Goal: Navigation & Orientation: Find specific page/section

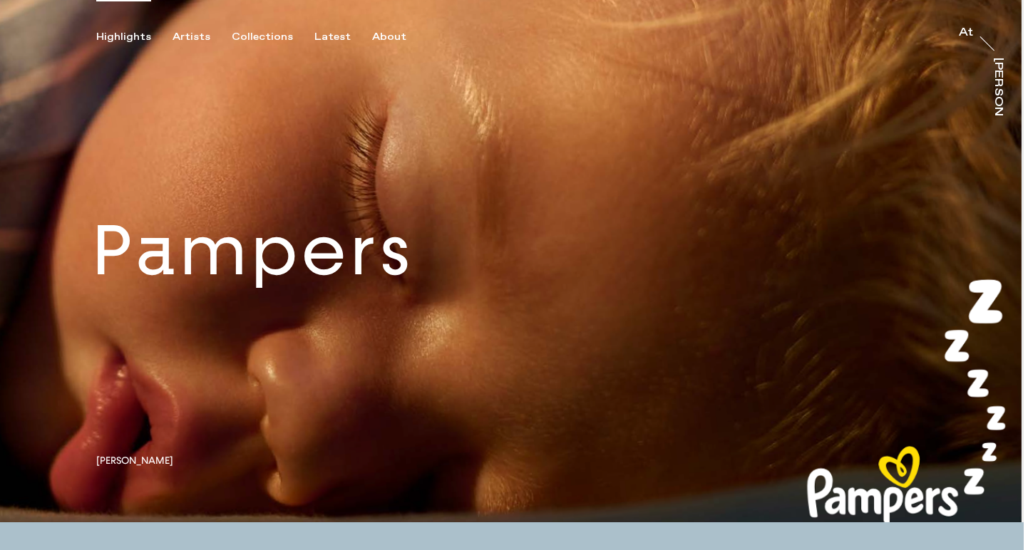
click at [317, 324] on link at bounding box center [512, 261] width 1024 height 523
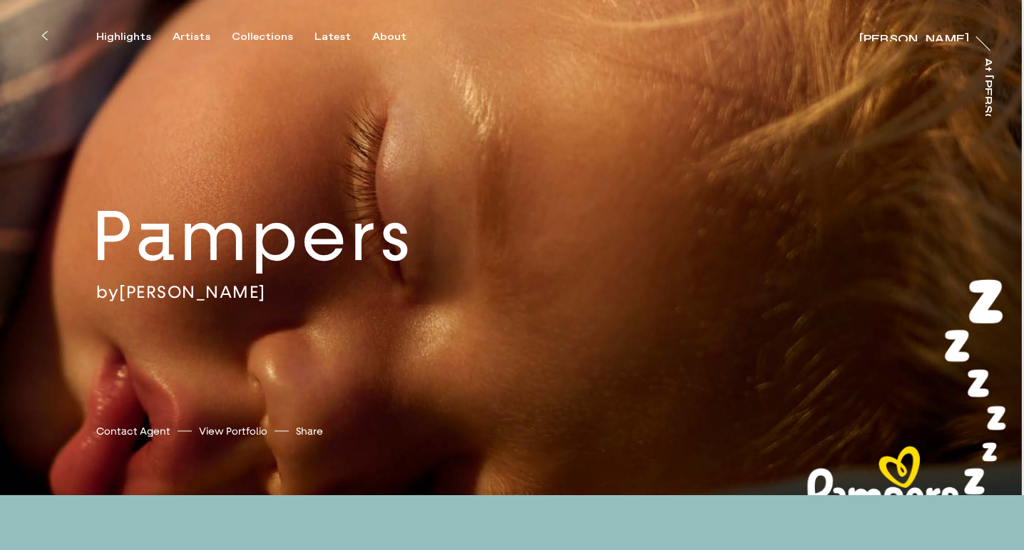
click at [48, 36] on button at bounding box center [44, 35] width 31 height 31
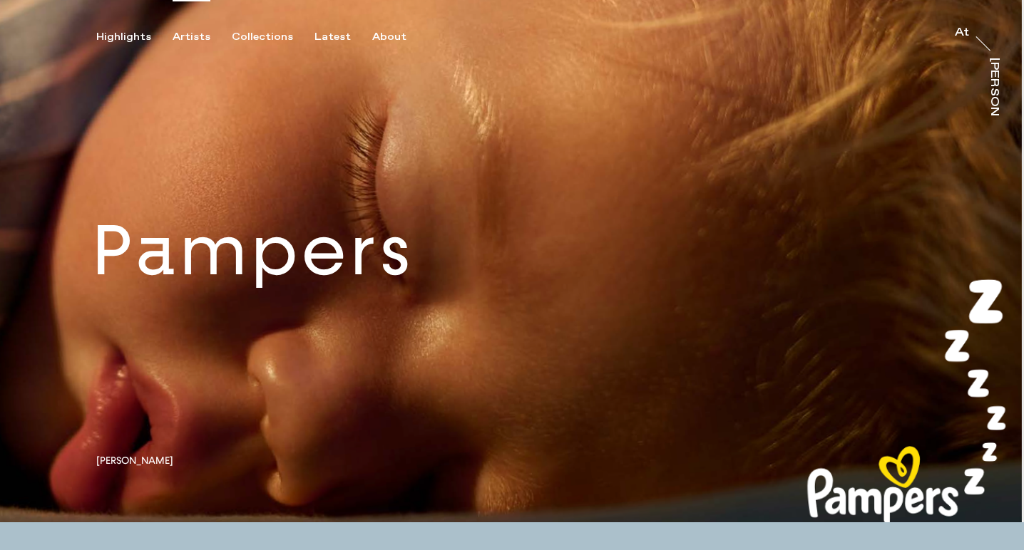
click at [177, 36] on div "Artists" at bounding box center [192, 37] width 38 height 13
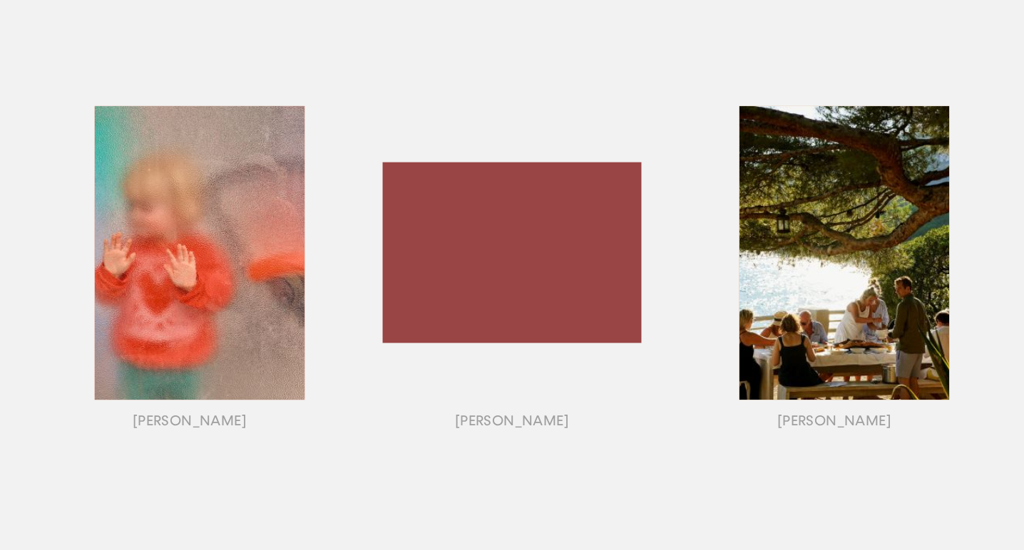
scroll to position [1129, 0]
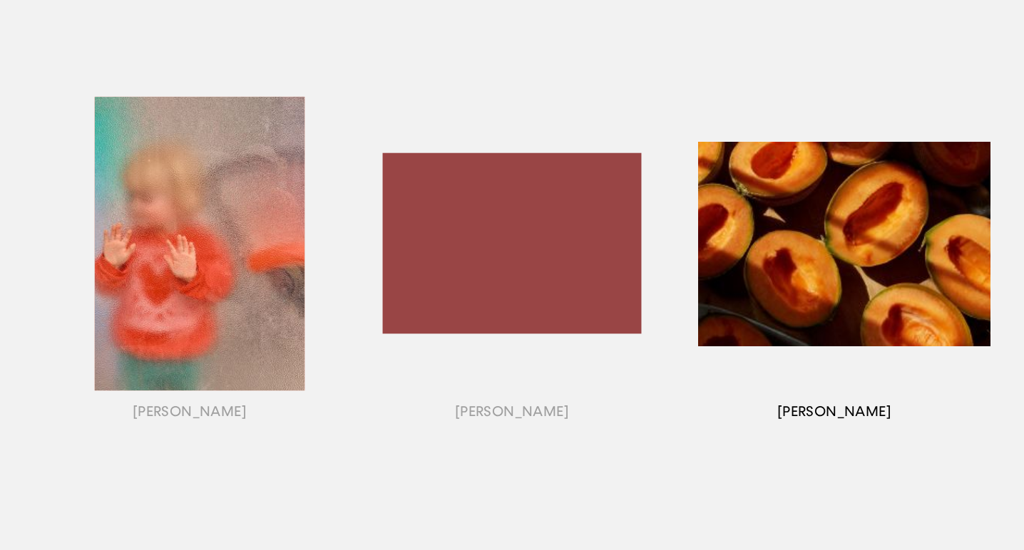
click at [841, 294] on div "button" at bounding box center [834, 261] width 322 height 445
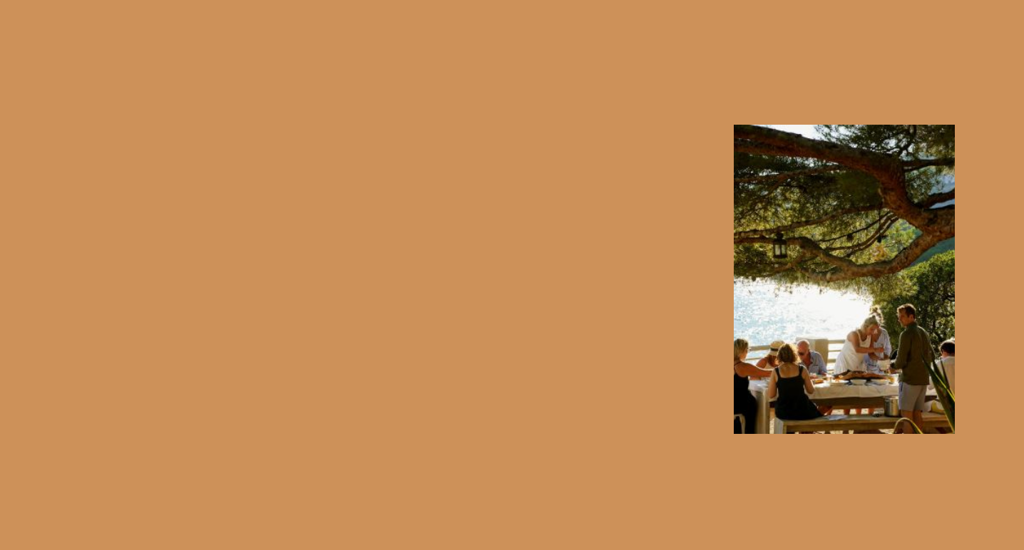
scroll to position [1075, 0]
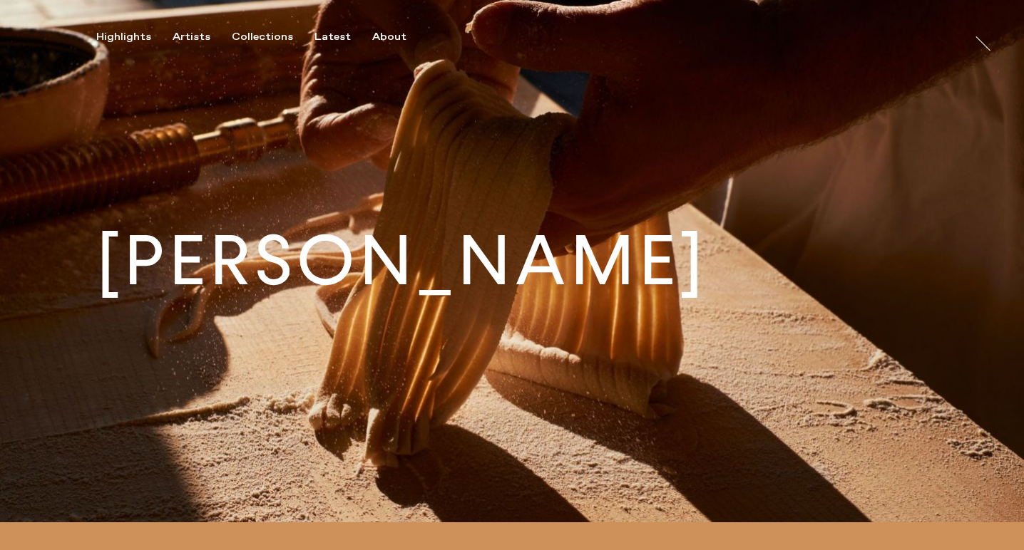
click at [808, 255] on img at bounding box center [512, 261] width 1024 height 523
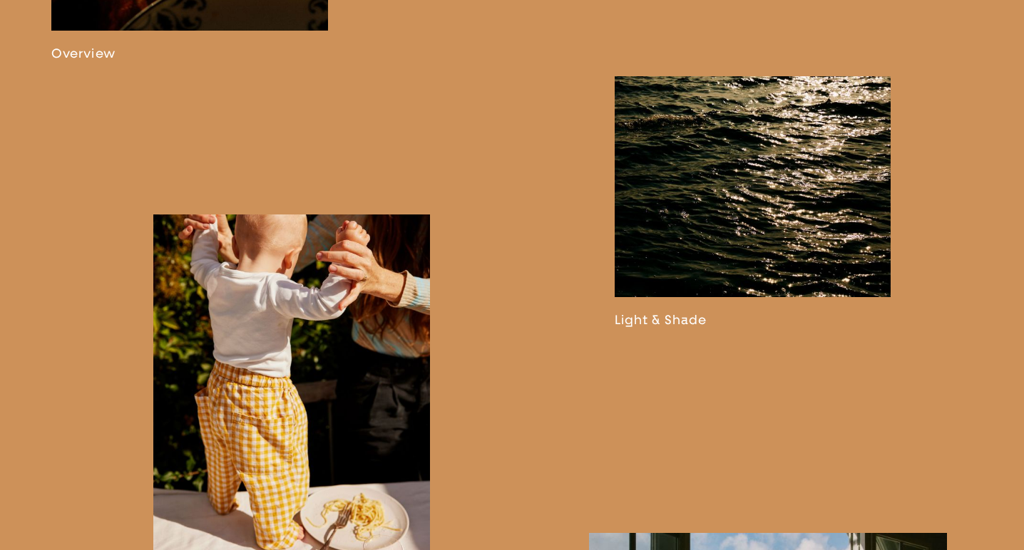
scroll to position [1288, 0]
